Goal: Task Accomplishment & Management: Complete application form

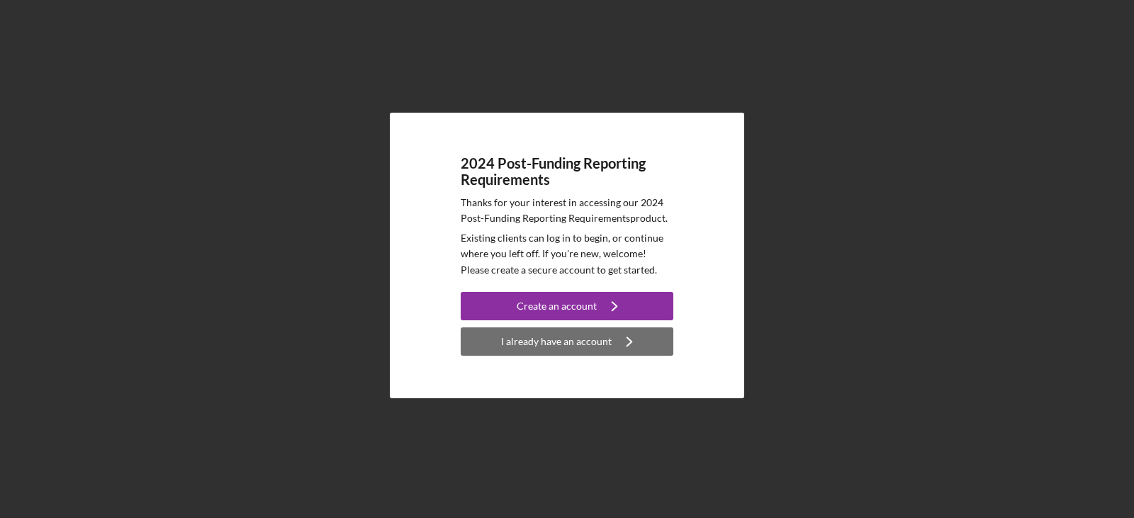
click at [531, 345] on div "I already have an account" at bounding box center [556, 341] width 111 height 28
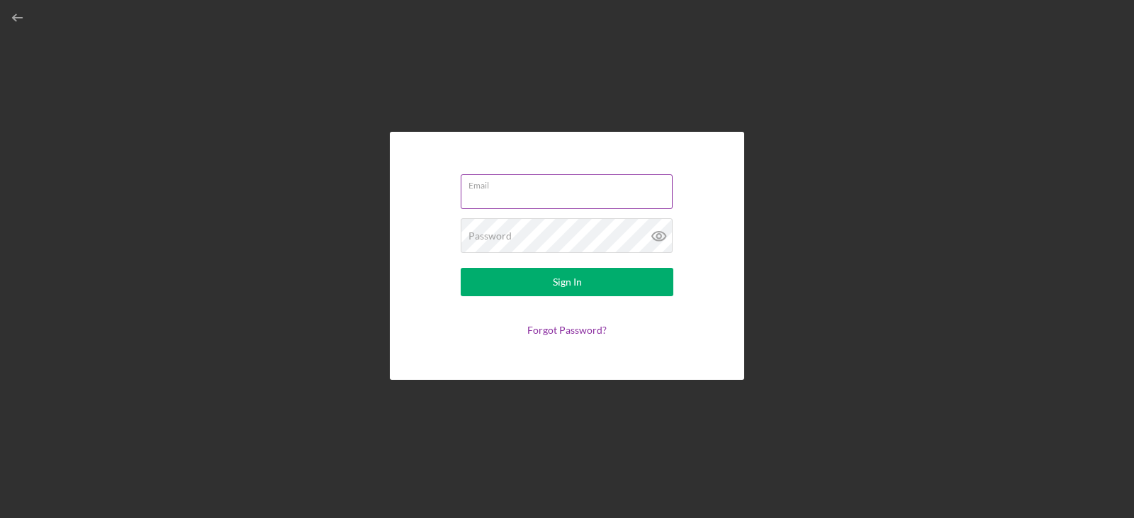
click at [510, 193] on input "Email" at bounding box center [567, 191] width 212 height 34
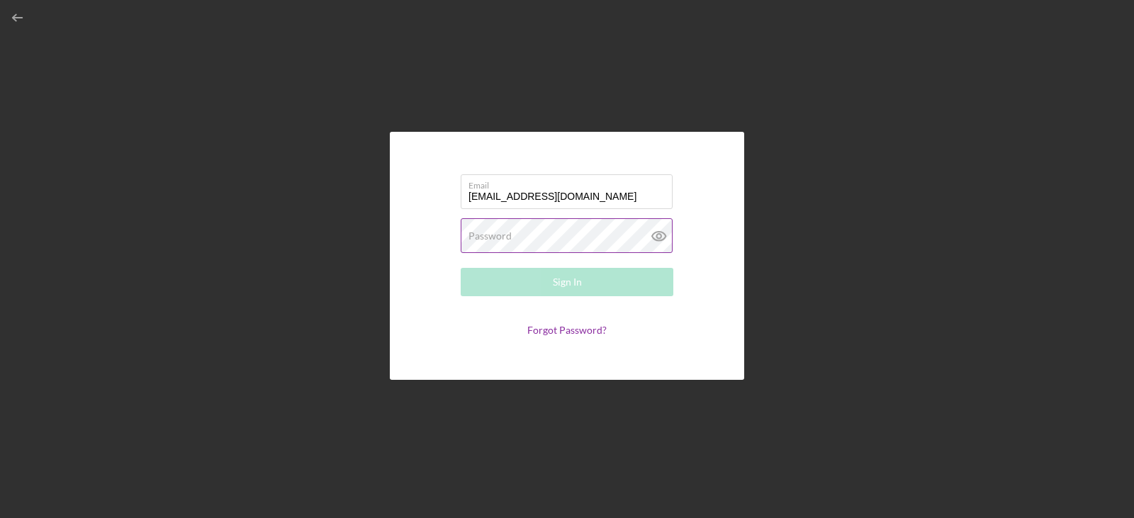
type input "[EMAIL_ADDRESS][DOMAIN_NAME]"
click at [495, 235] on label "Password" at bounding box center [489, 235] width 43 height 11
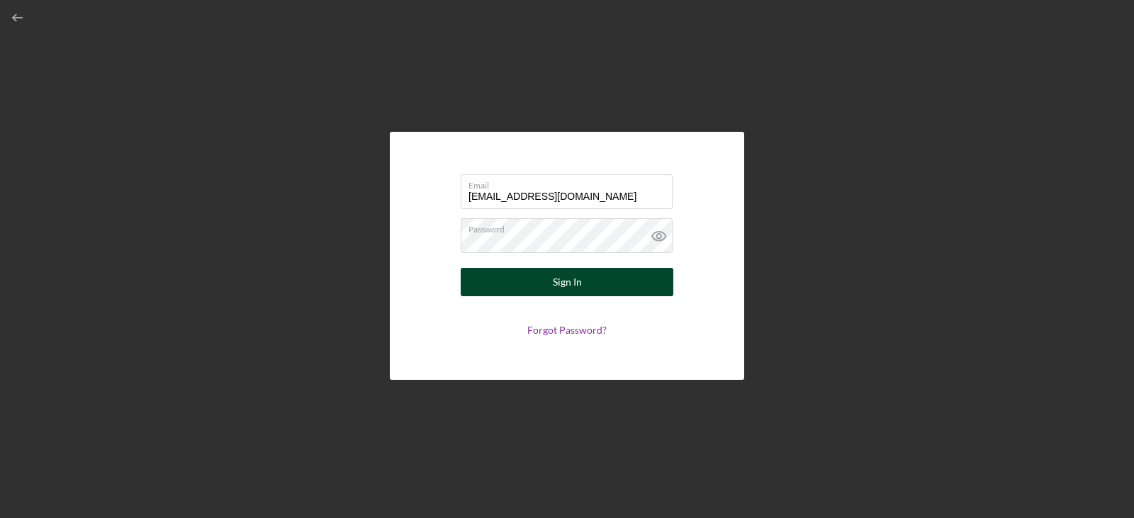
click at [556, 284] on div "Sign In" at bounding box center [567, 282] width 29 height 28
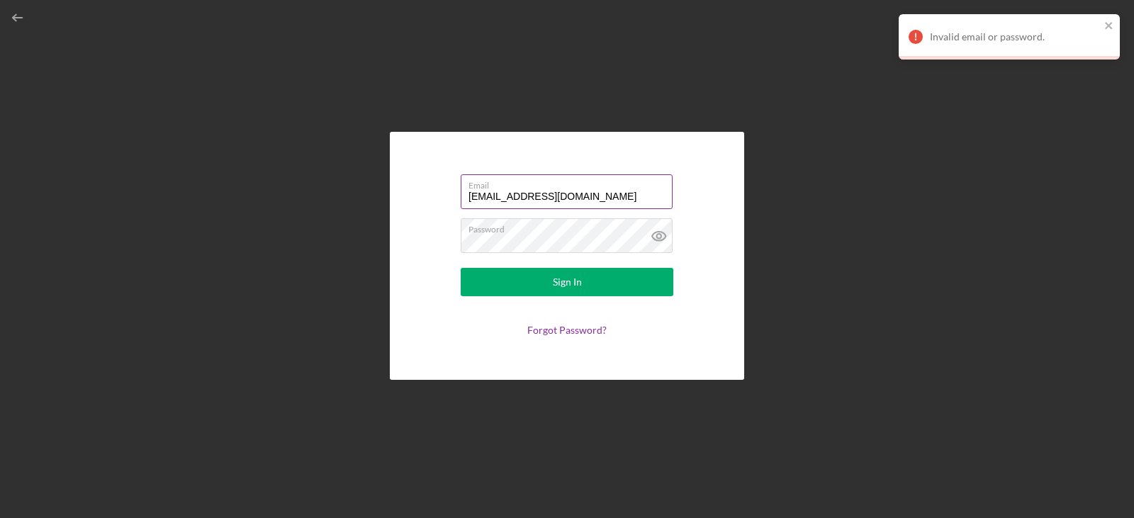
click at [628, 186] on label "Email" at bounding box center [570, 183] width 204 height 16
click at [628, 186] on input "[EMAIL_ADDRESS][DOMAIN_NAME]" at bounding box center [567, 191] width 212 height 34
drag, startPoint x: 622, startPoint y: 198, endPoint x: 440, endPoint y: 171, distance: 184.1
click at [440, 171] on form "Email nadinestram@stramcenter.com Password Sign In Forgot Password?" at bounding box center [566, 255] width 283 height 177
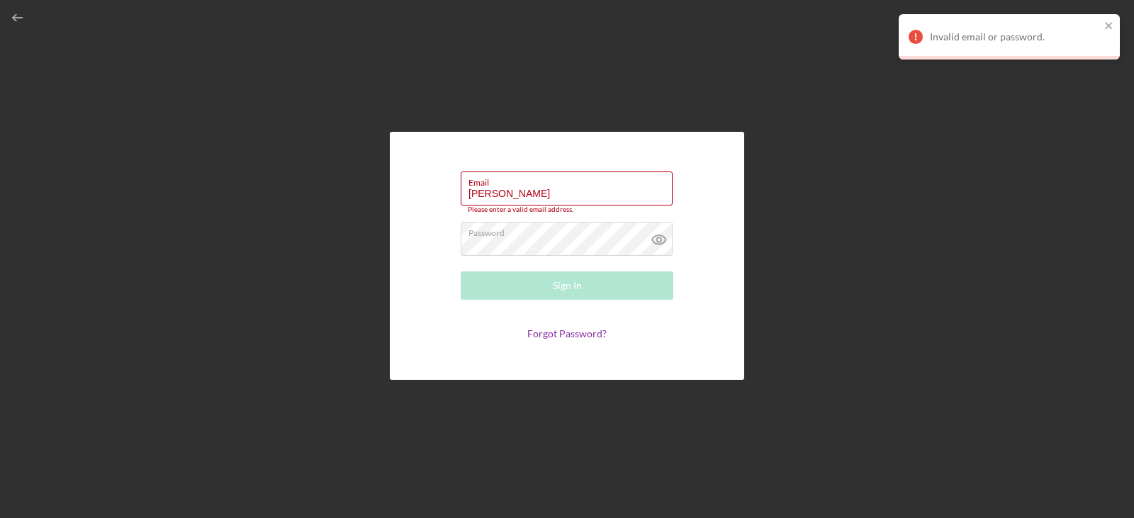
type input "stramnadine@gmail.com"
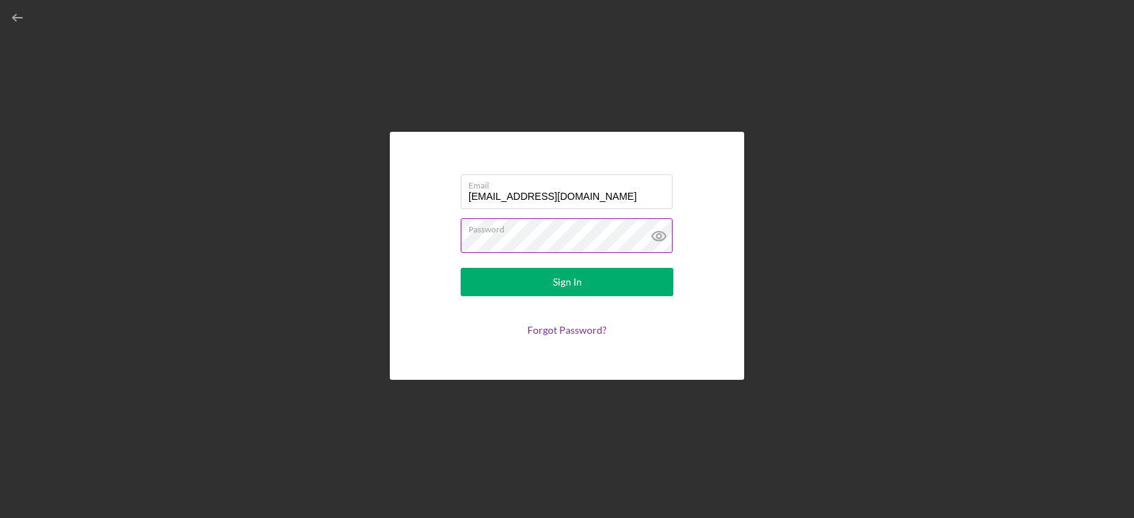
click at [663, 235] on icon at bounding box center [658, 235] width 35 height 35
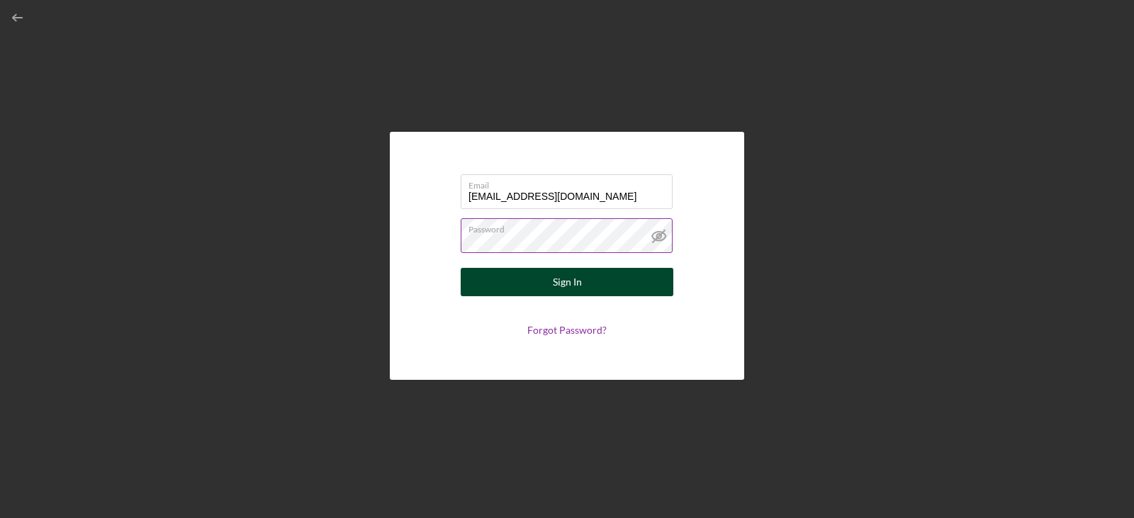
click at [563, 275] on div "Sign In" at bounding box center [567, 282] width 29 height 28
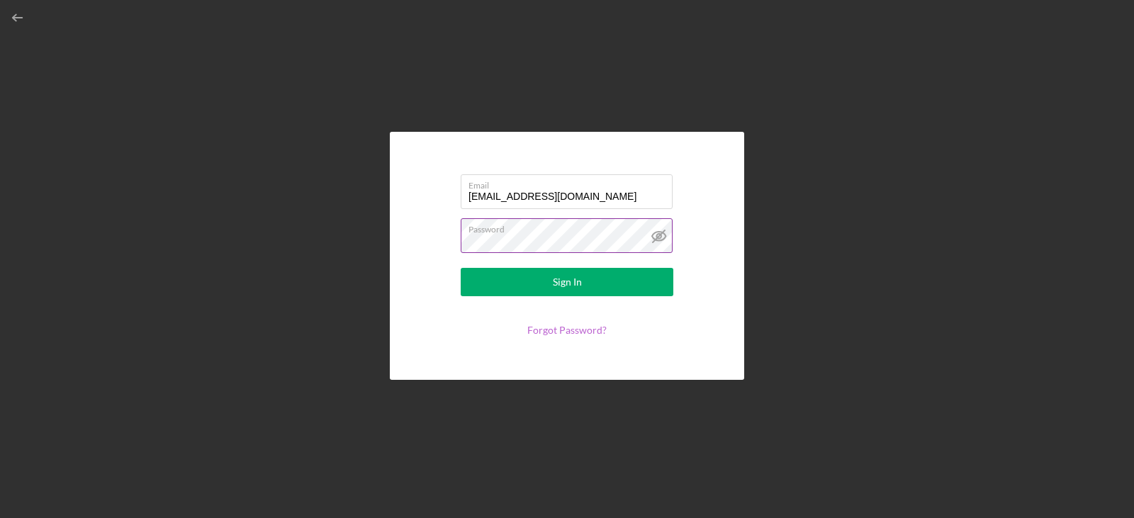
click at [547, 330] on link "Forgot Password?" at bounding box center [566, 330] width 79 height 12
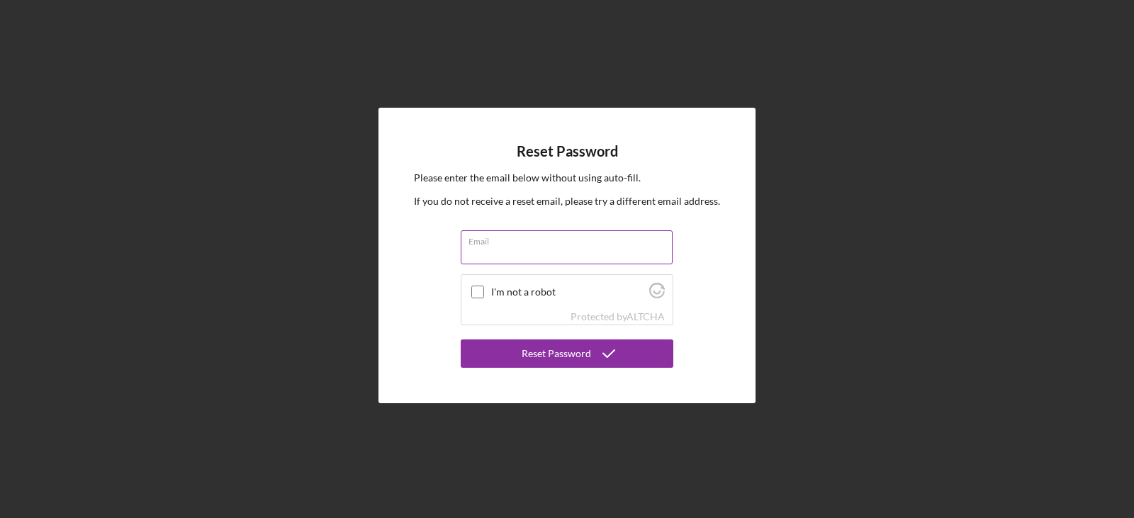
click at [483, 244] on div "Email" at bounding box center [567, 247] width 213 height 35
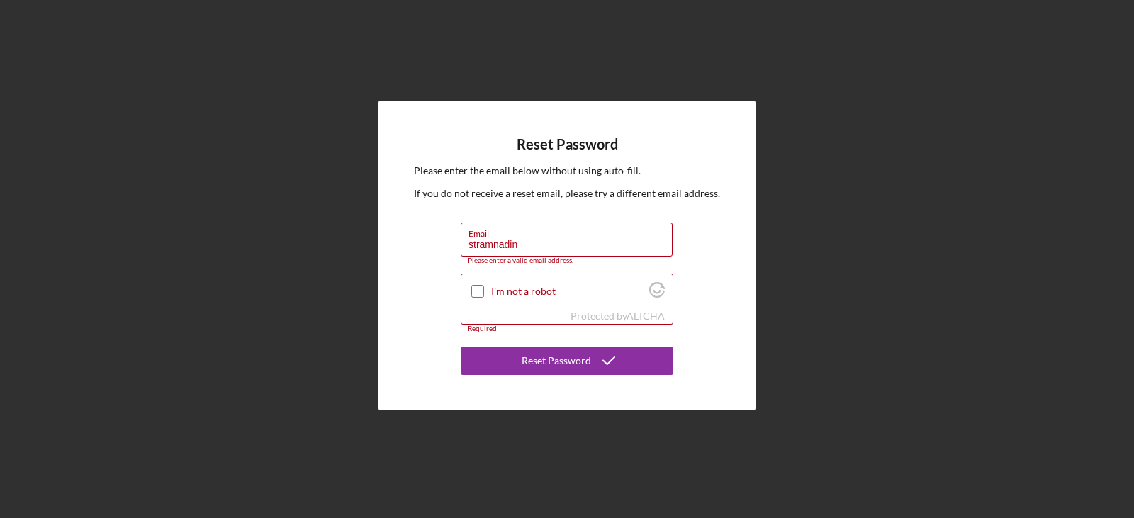
type input "stramnadine@gmail.com"
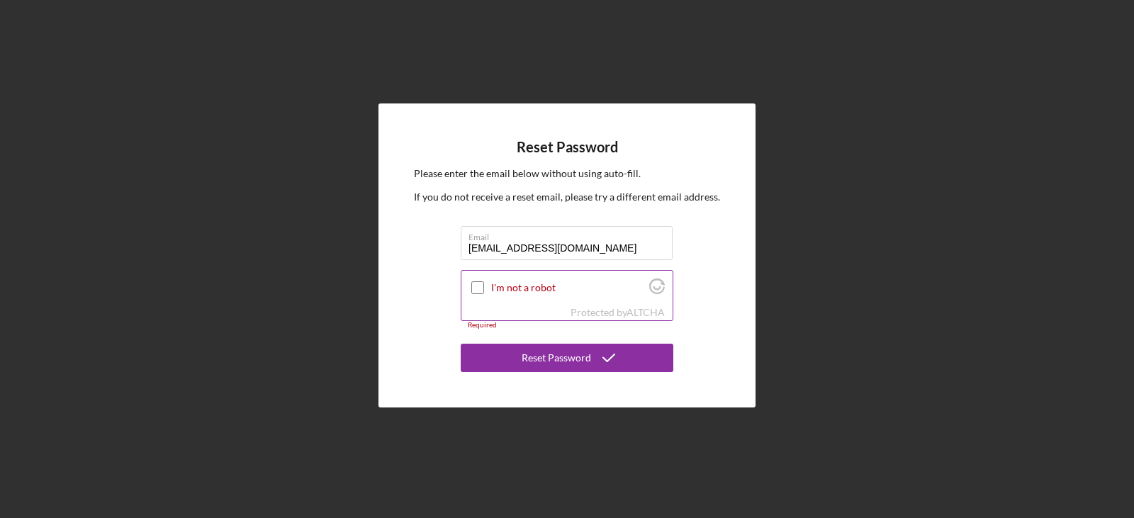
click at [475, 286] on input "I'm not a robot" at bounding box center [477, 287] width 13 height 13
checkbox input "true"
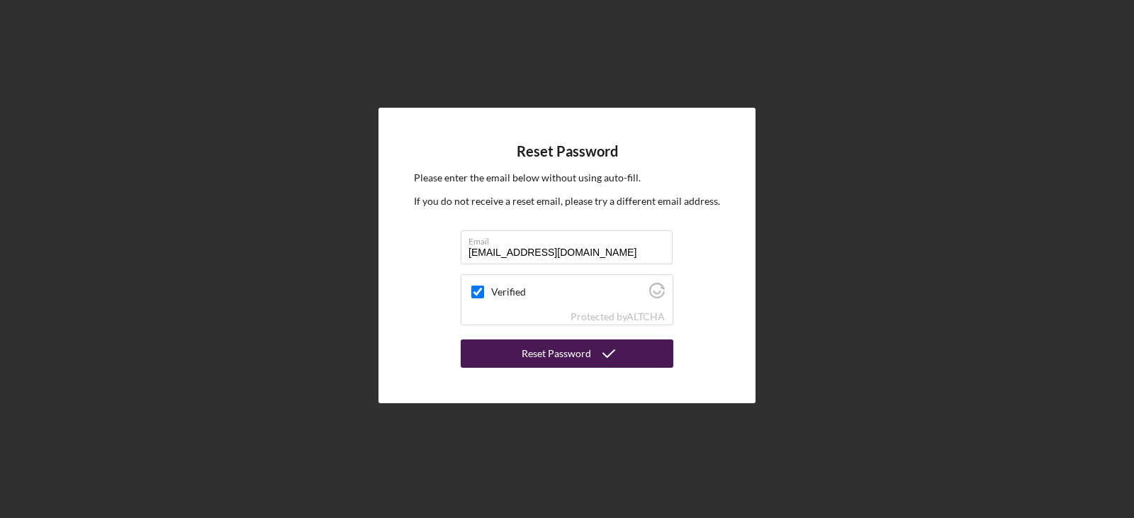
click at [523, 355] on button "Reset Password" at bounding box center [567, 353] width 213 height 28
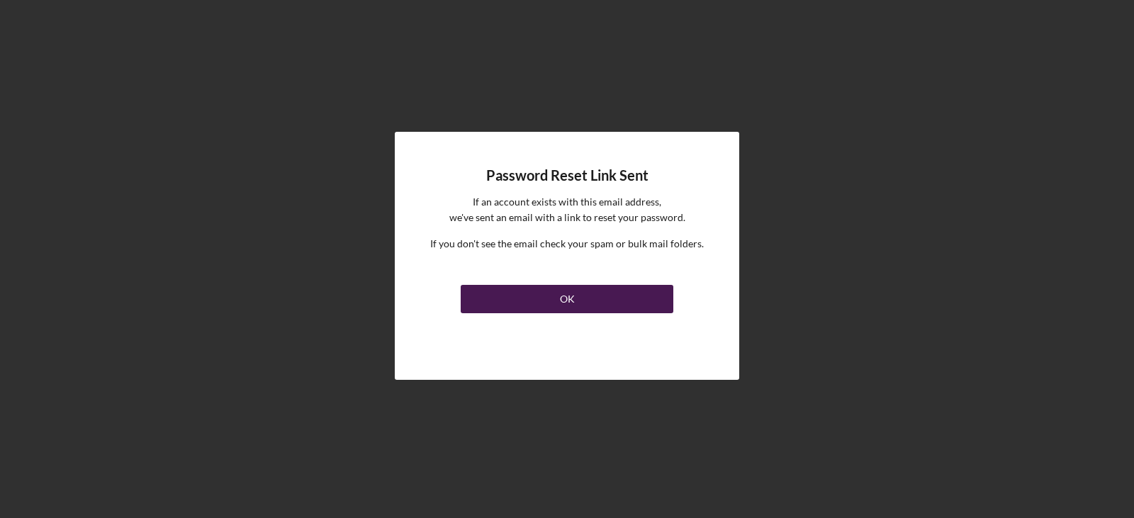
click at [571, 301] on div "OK" at bounding box center [567, 299] width 15 height 28
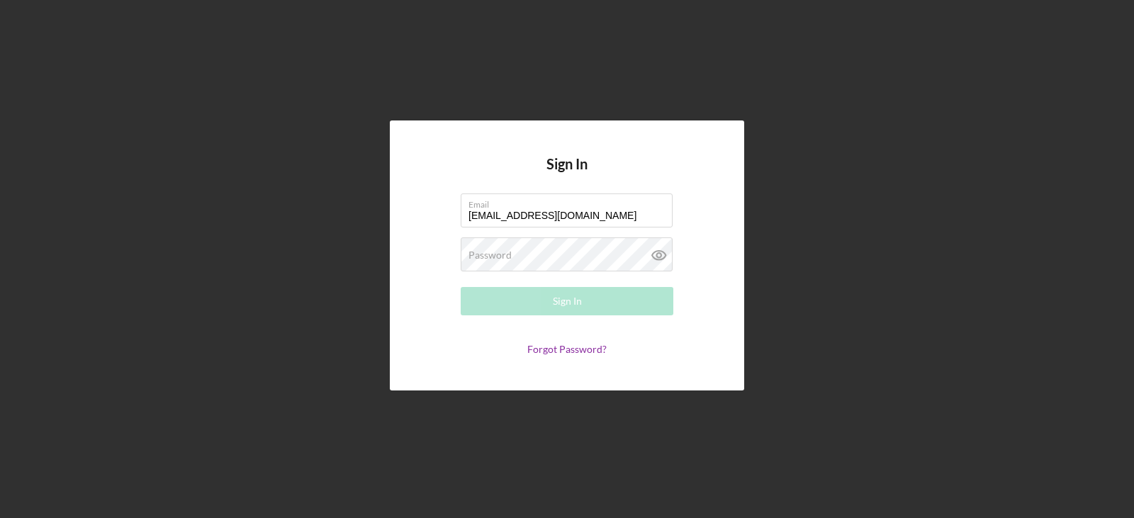
type input "[EMAIL_ADDRESS][DOMAIN_NAME]"
click at [407, 264] on div "Sign In Email nadinestram@stramcenter.com Password Required Sign In Forgot Pass…" at bounding box center [567, 255] width 354 height 270
click at [554, 348] on link "Forgot Password?" at bounding box center [566, 349] width 79 height 12
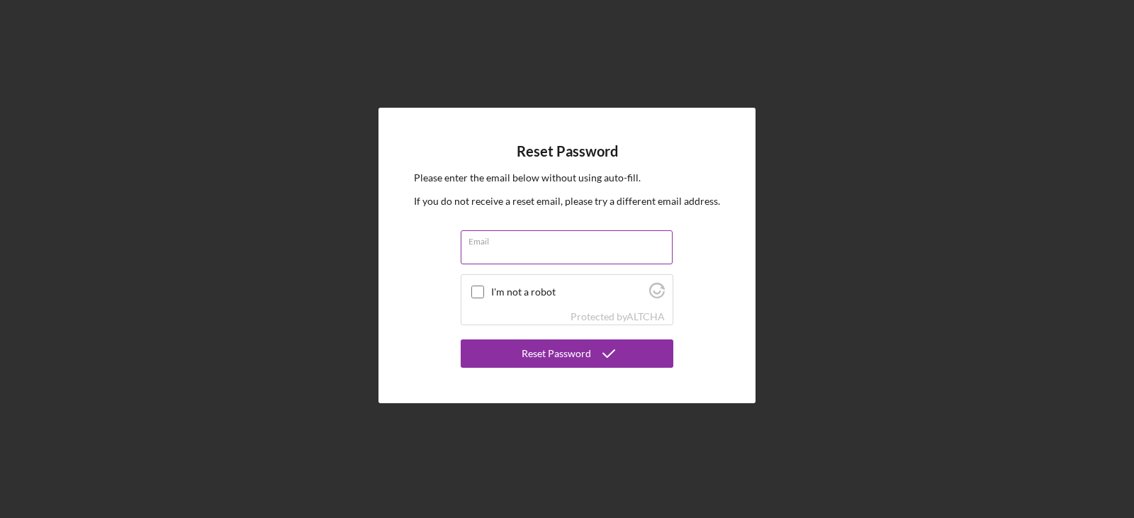
click at [477, 245] on label "Email" at bounding box center [570, 239] width 204 height 16
click at [477, 245] on input "Email" at bounding box center [567, 247] width 212 height 34
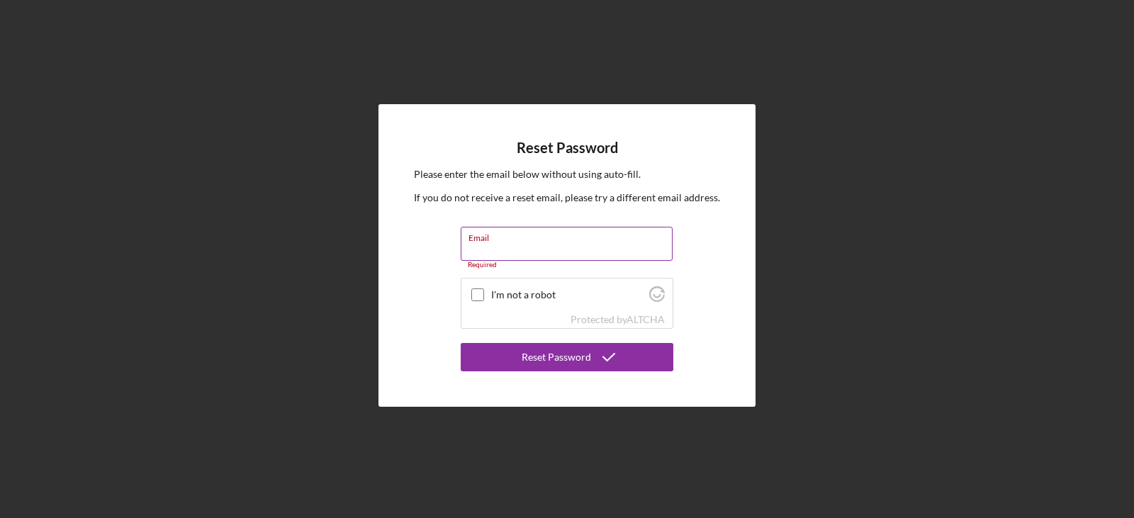
type input "s"
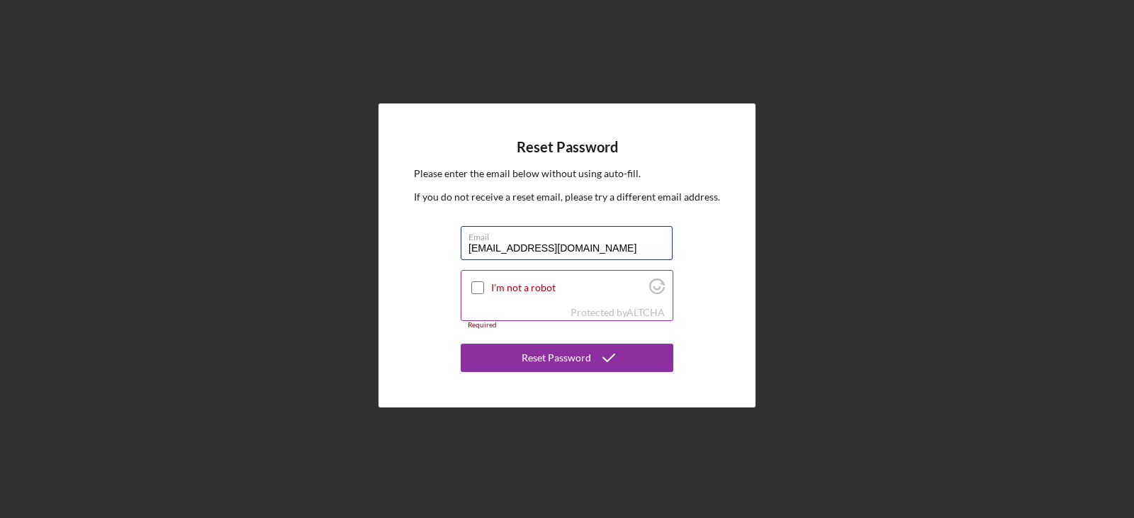
type input "[EMAIL_ADDRESS][DOMAIN_NAME]"
click at [477, 286] on input "I'm not a robot" at bounding box center [477, 287] width 13 height 13
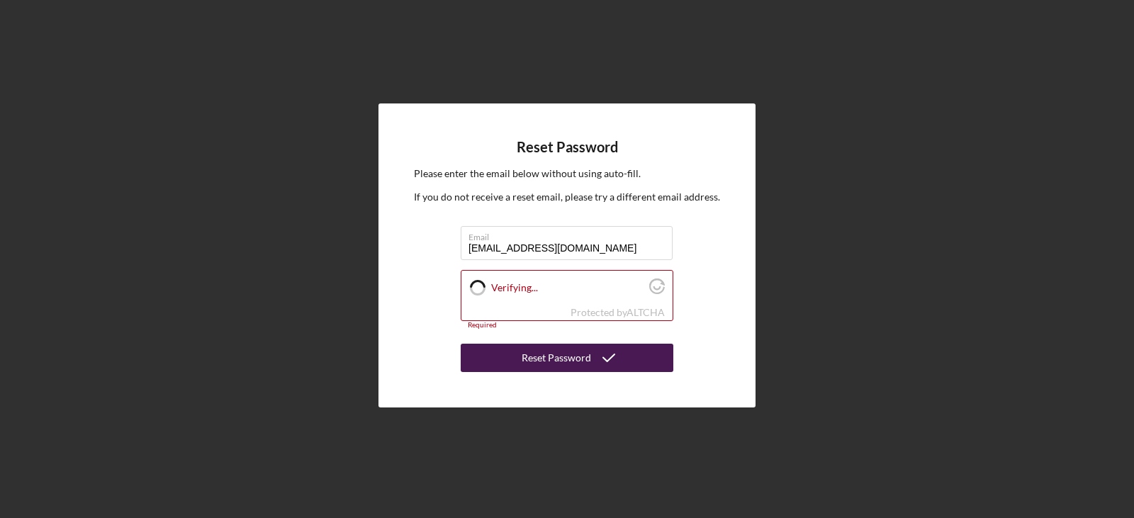
checkbox input "true"
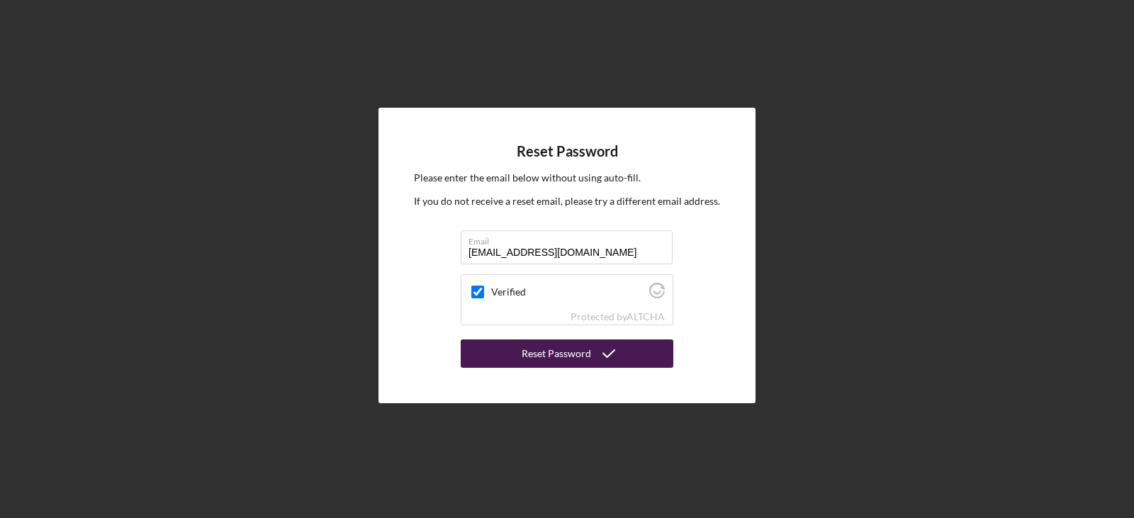
click at [556, 351] on div "Reset Password" at bounding box center [556, 353] width 69 height 28
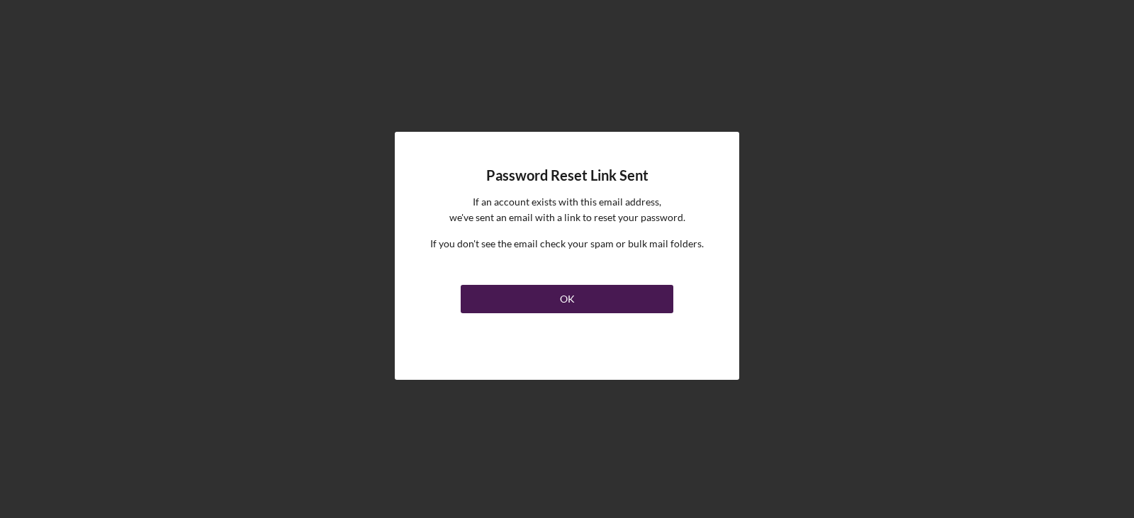
click at [534, 304] on button "OK" at bounding box center [567, 299] width 213 height 28
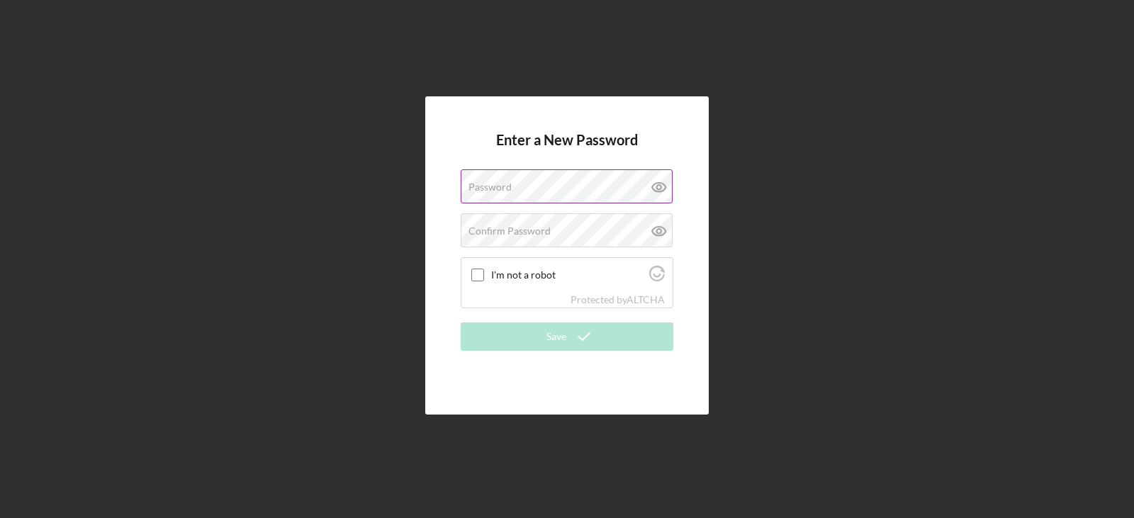
click at [479, 181] on label "Password" at bounding box center [489, 186] width 43 height 11
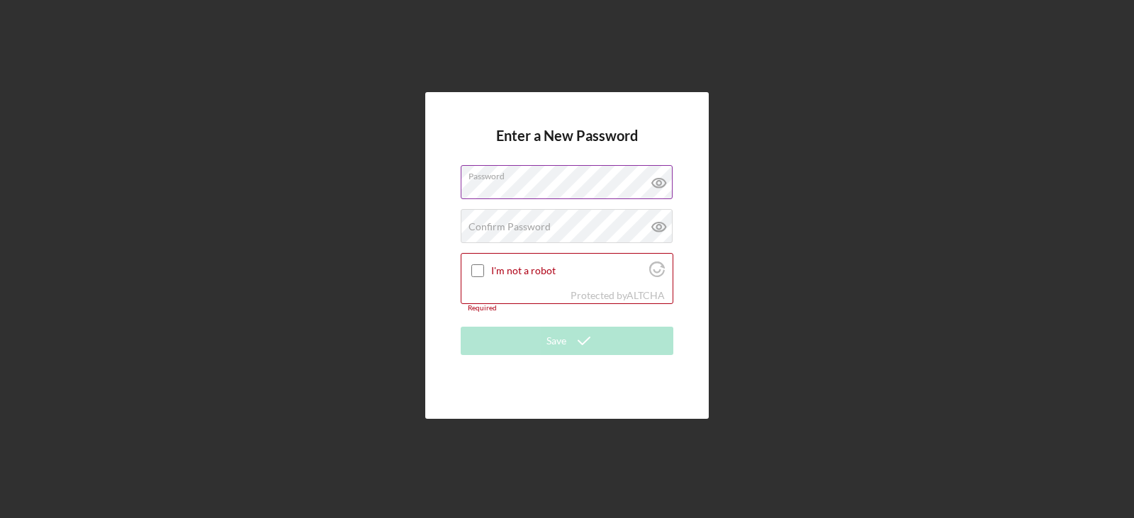
click at [658, 176] on icon at bounding box center [658, 182] width 35 height 35
click at [434, 326] on div "Enter a New Password Password Confirm Password Passwords do not match. I'm not …" at bounding box center [566, 255] width 283 height 326
click at [475, 225] on label "Confirm Password" at bounding box center [509, 226] width 82 height 11
click at [482, 271] on input "I'm not a robot" at bounding box center [477, 270] width 13 height 13
checkbox input "true"
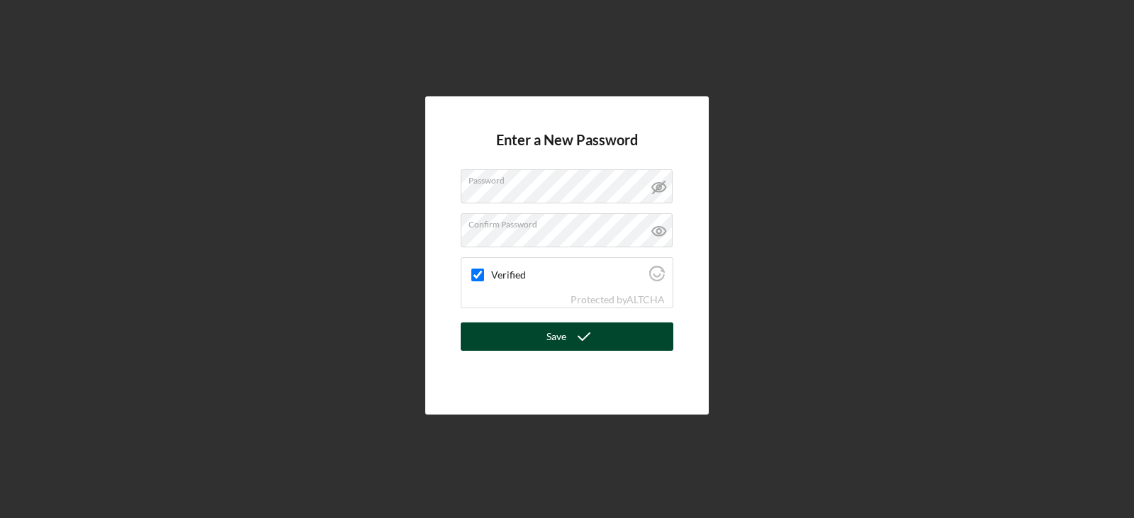
click at [573, 339] on icon "submit" at bounding box center [583, 336] width 35 height 35
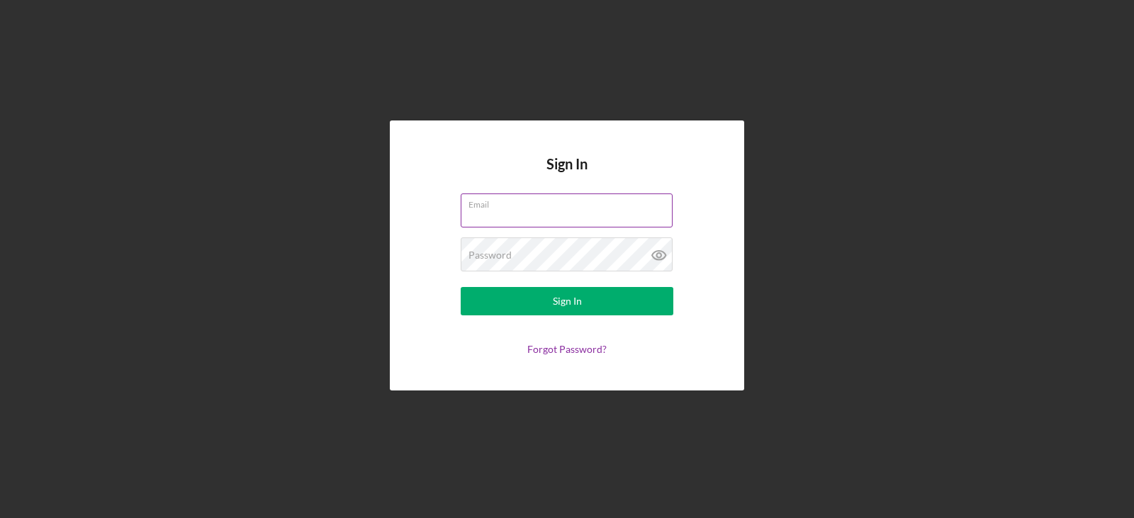
click at [490, 212] on input "Email" at bounding box center [567, 210] width 212 height 34
type input "[EMAIL_ADDRESS][DOMAIN_NAME]"
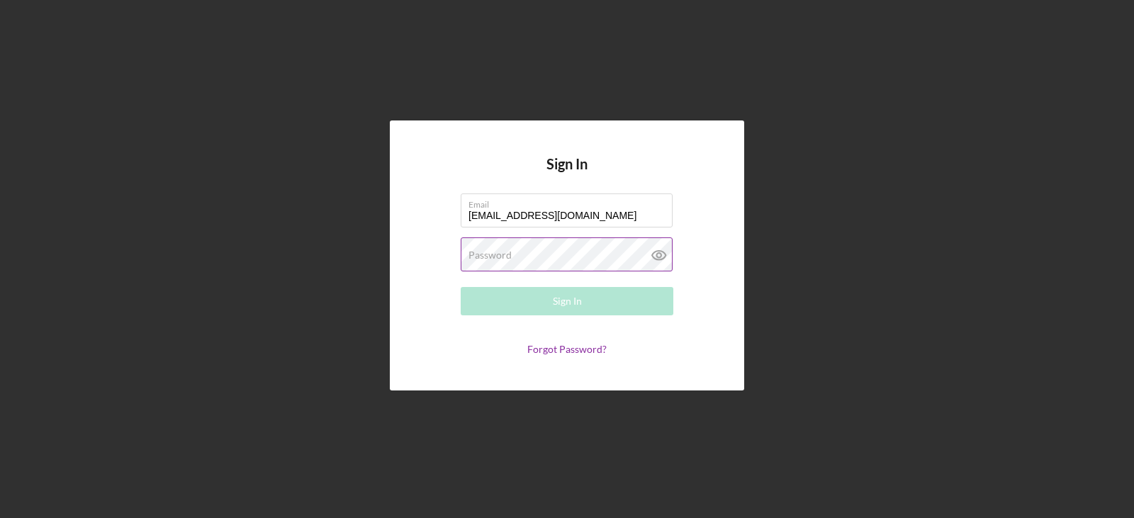
click at [493, 252] on label "Password" at bounding box center [489, 254] width 43 height 11
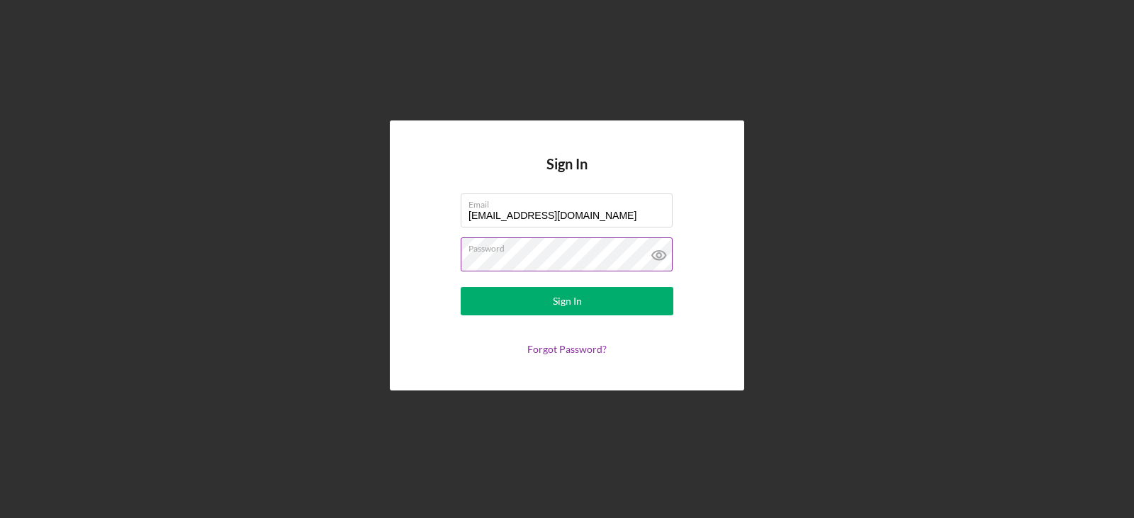
click at [663, 254] on icon at bounding box center [658, 254] width 35 height 35
click at [559, 300] on div "Sign In" at bounding box center [567, 301] width 29 height 28
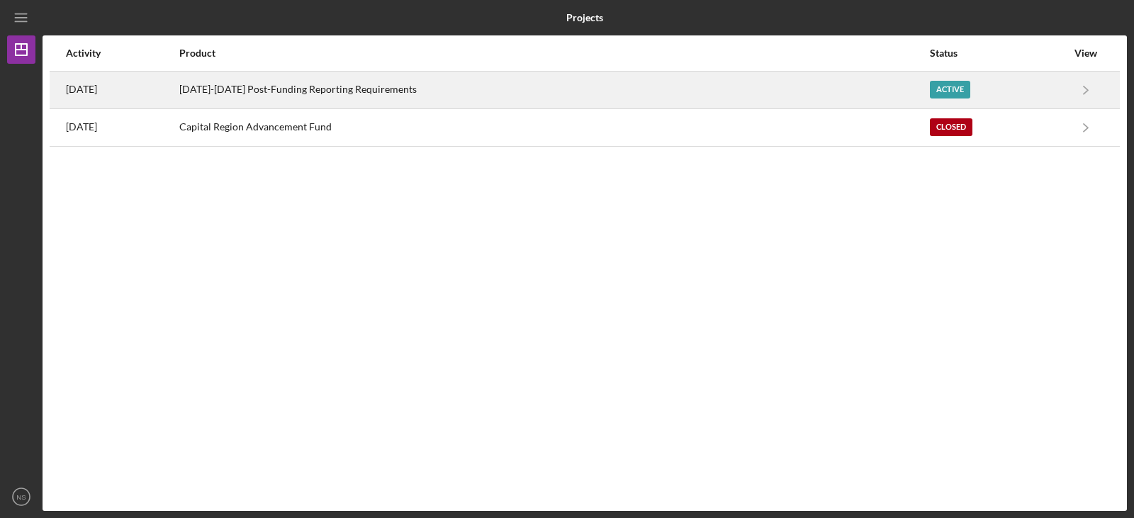
click at [945, 87] on div "Active" at bounding box center [950, 90] width 40 height 18
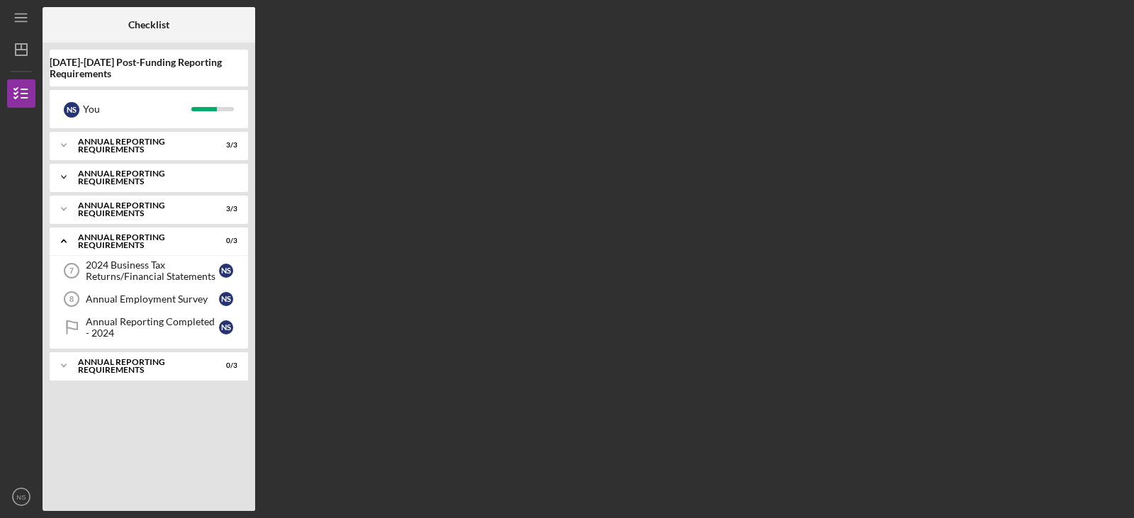
click at [96, 178] on div "Annual Reporting Requirements" at bounding box center [154, 177] width 152 height 16
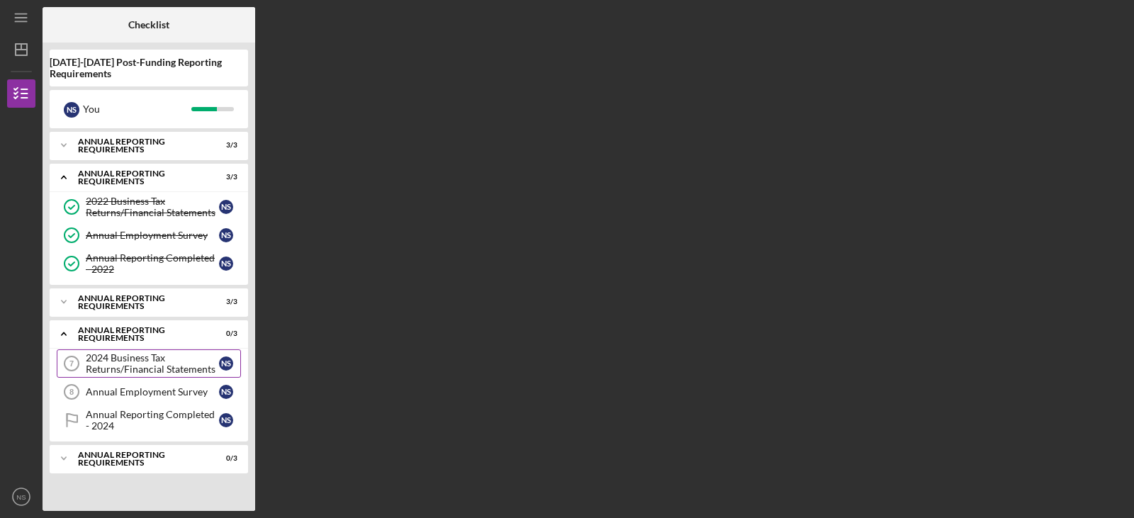
click at [103, 362] on div "2024 Business Tax Returns/Financial Statements" at bounding box center [152, 363] width 133 height 23
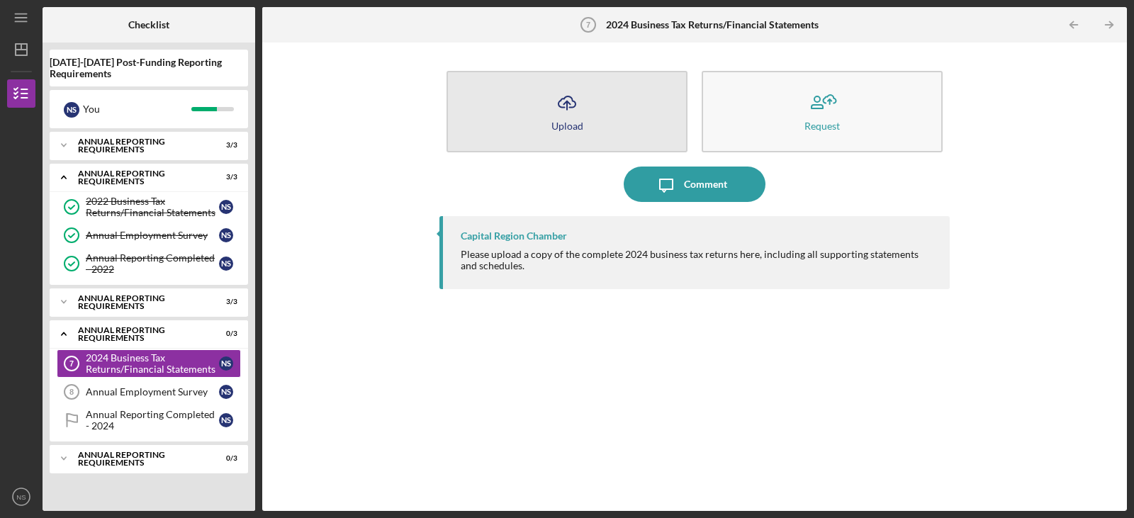
click at [566, 106] on icon "Icon/Upload" at bounding box center [566, 102] width 35 height 35
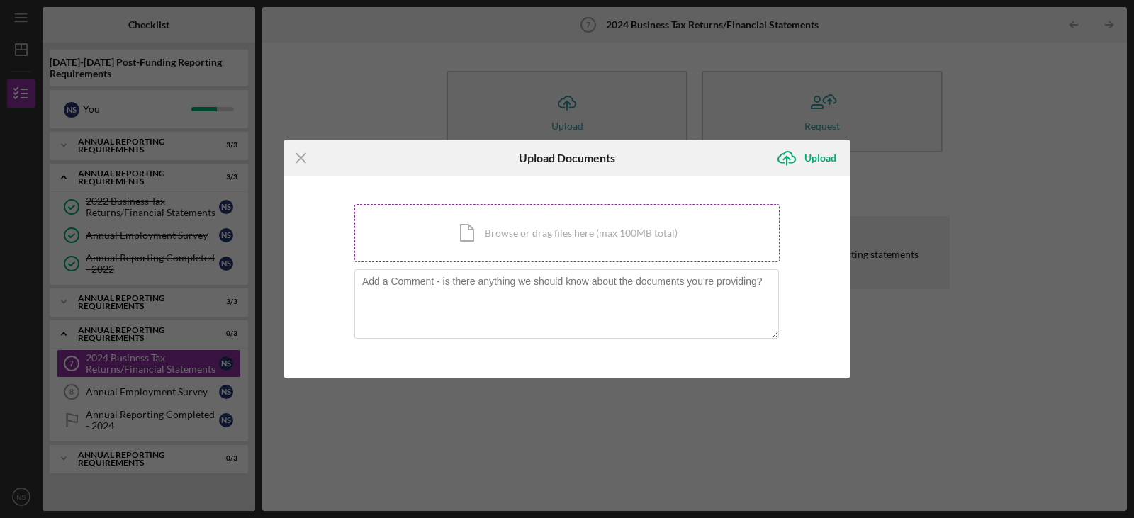
click at [465, 237] on div "Icon/Document Browse or drag files here (max 100MB total) Tap to choose files o…" at bounding box center [566, 233] width 425 height 58
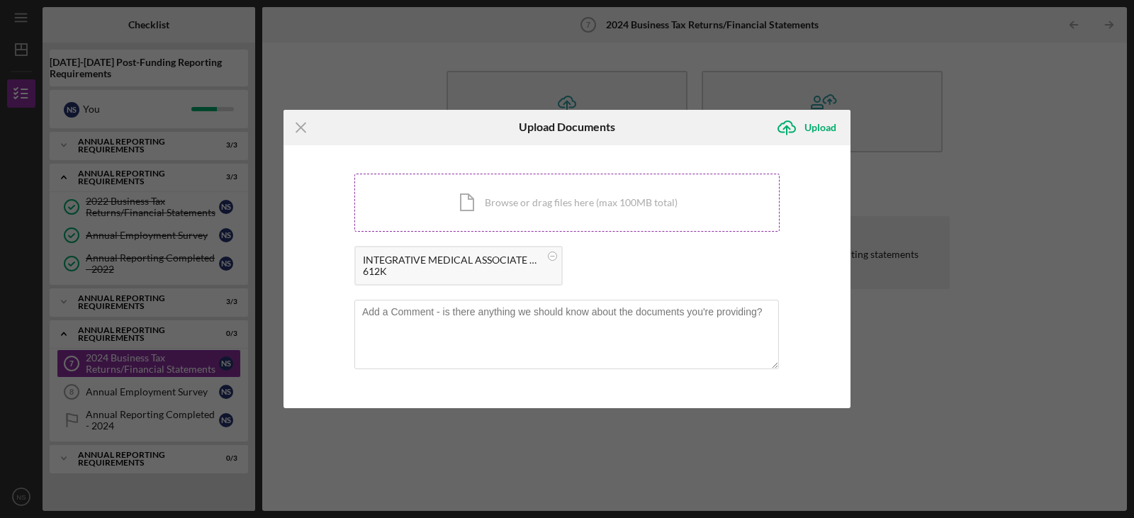
click at [500, 200] on div "Icon/Document Browse or drag files here (max 100MB total) Tap to choose files o…" at bounding box center [566, 203] width 425 height 58
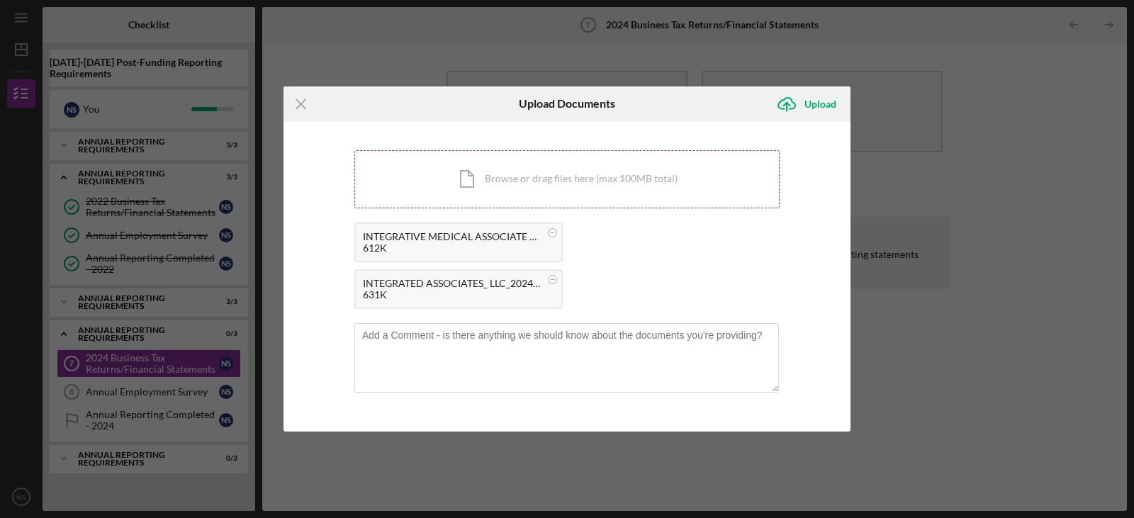
click at [524, 177] on div "Icon/Document Browse or drag files here (max 100MB total) Tap to choose files o…" at bounding box center [566, 179] width 425 height 58
click at [824, 102] on div "Upload" at bounding box center [820, 104] width 32 height 28
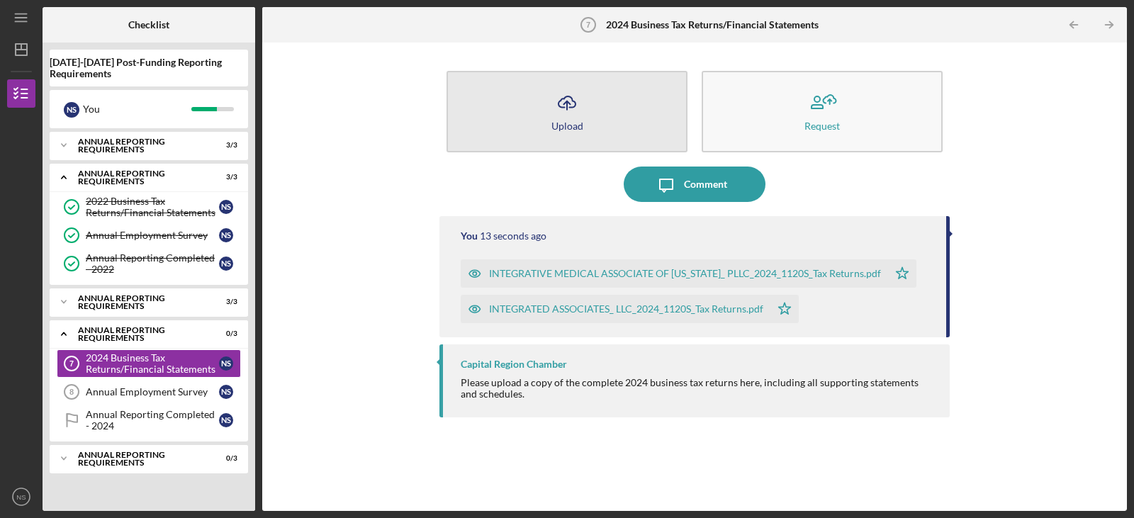
click at [565, 101] on icon "Icon/Upload" at bounding box center [566, 102] width 35 height 35
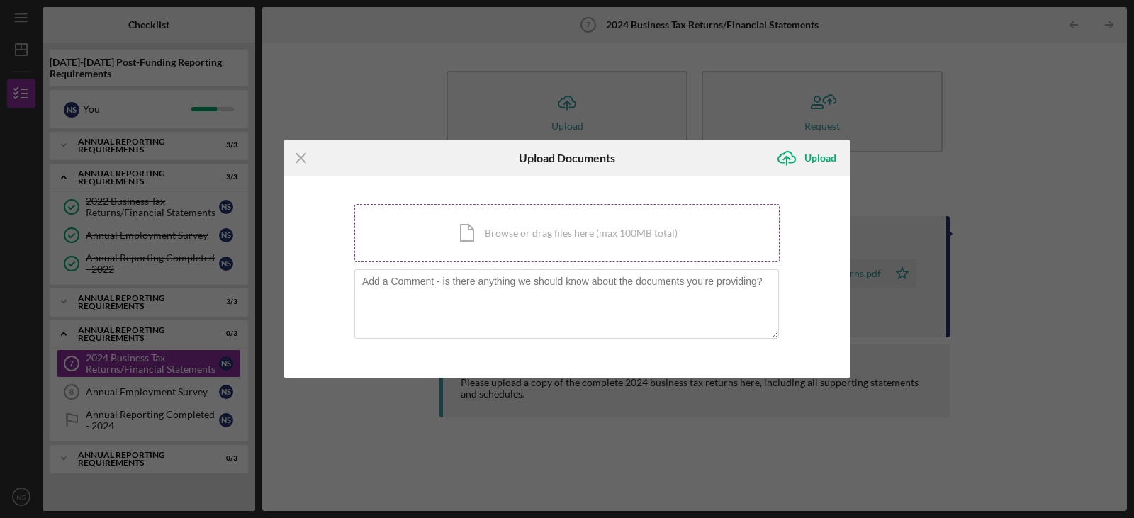
click at [568, 230] on div "Icon/Document Browse or drag files here (max 100MB total) Tap to choose files o…" at bounding box center [566, 233] width 425 height 58
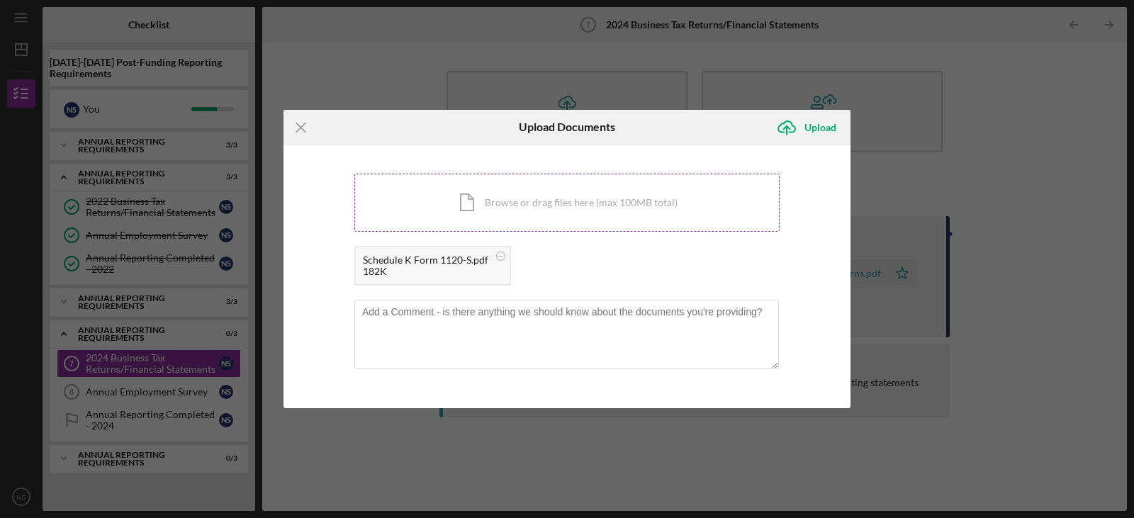
click at [544, 201] on div "Icon/Document Browse or drag files here (max 100MB total) Tap to choose files o…" at bounding box center [566, 203] width 425 height 58
click at [505, 253] on circle at bounding box center [501, 256] width 9 height 9
click at [514, 201] on div "Icon/Document Browse or drag files here (max 100MB total) Tap to choose files o…" at bounding box center [566, 203] width 425 height 58
click at [823, 124] on div "Upload" at bounding box center [820, 127] width 32 height 28
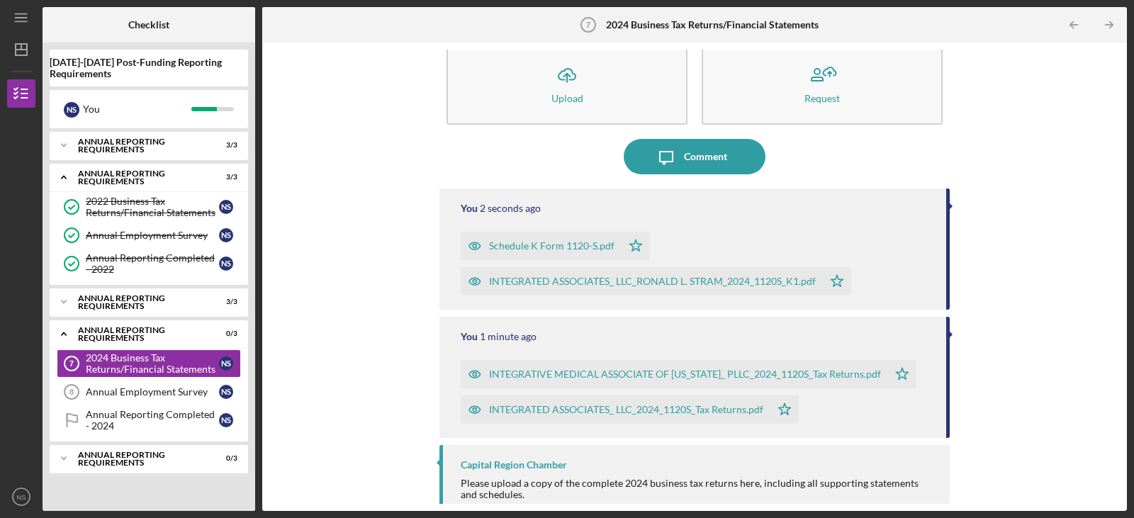
scroll to position [42, 0]
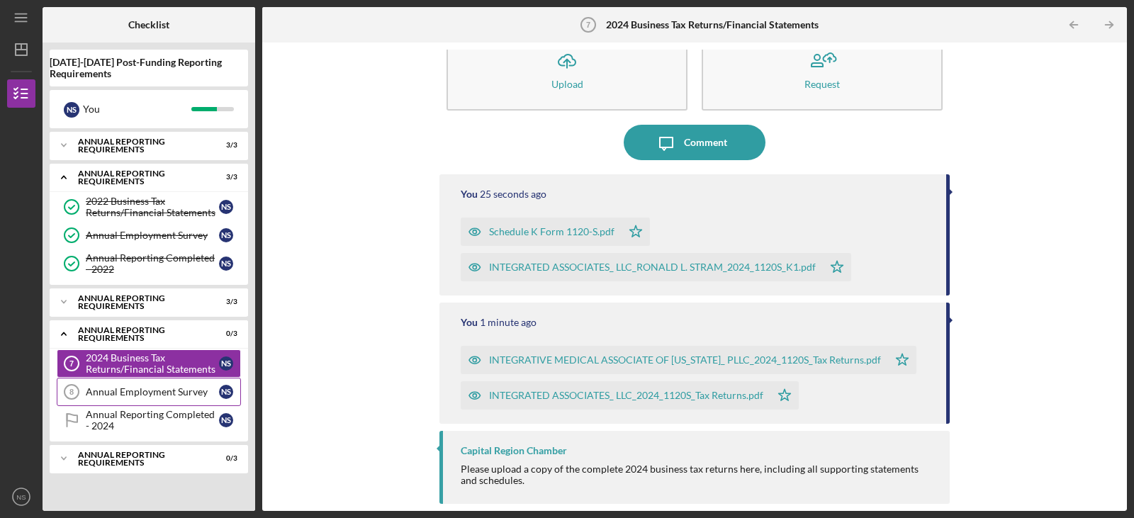
click at [146, 393] on div "Annual Employment Survey" at bounding box center [152, 391] width 133 height 11
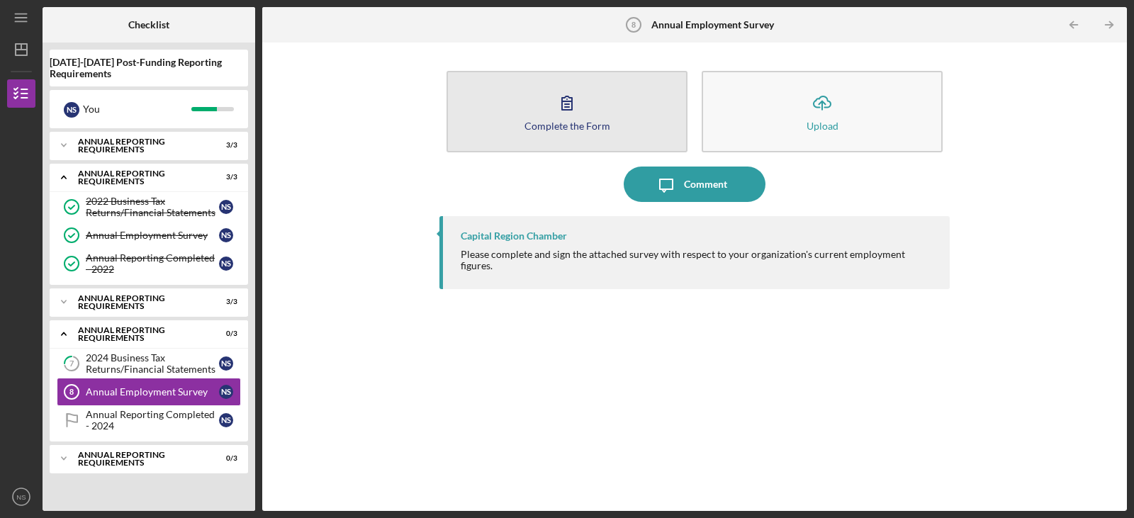
click at [557, 109] on icon "button" at bounding box center [566, 102] width 35 height 35
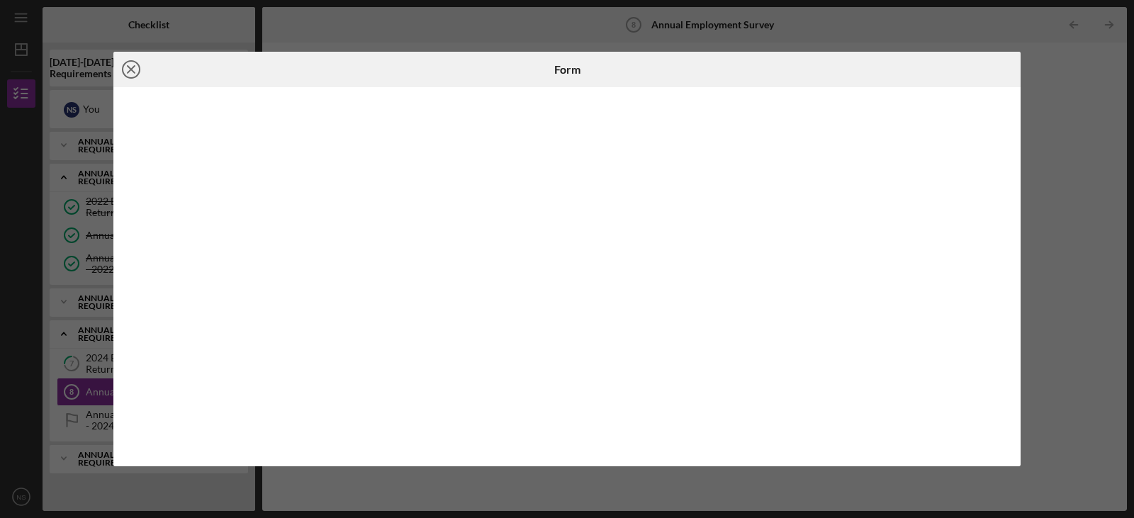
click at [125, 67] on icon "Icon/Close" at bounding box center [130, 69] width 35 height 35
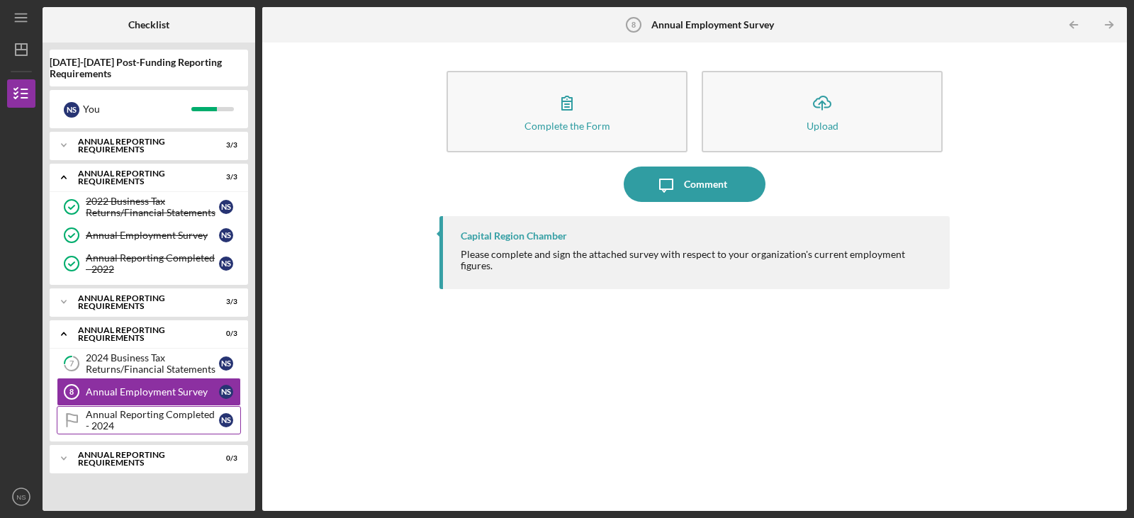
click at [120, 417] on div "Annual Reporting Completed - 2024" at bounding box center [152, 420] width 133 height 23
